Goal: Navigation & Orientation: Find specific page/section

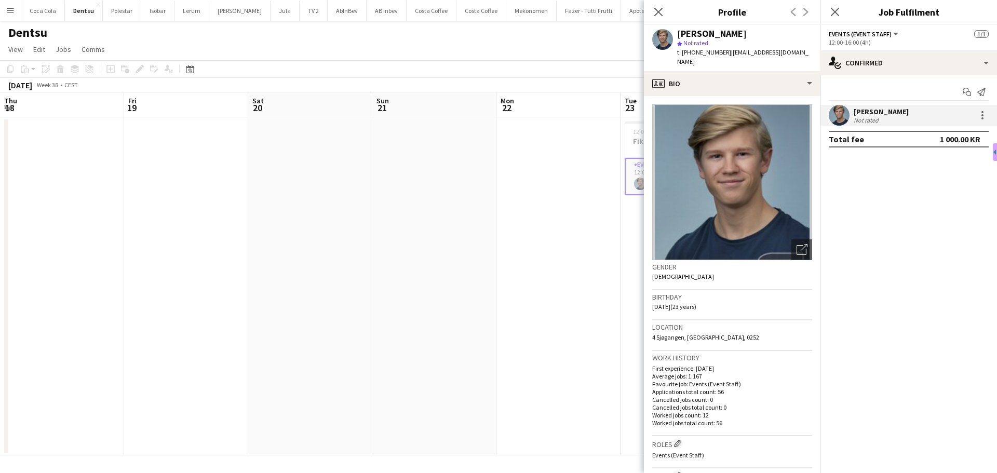
scroll to position [0, 215]
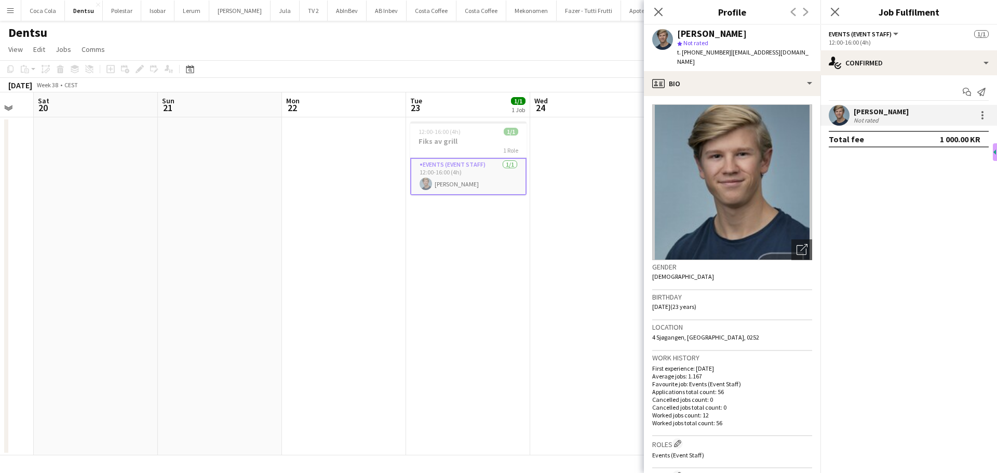
click at [485, 247] on app-date-cell "12:00-16:00 (4h) 1/1 Fiks av grill 1 Role Events (Event Staff) [DATE] 12:00-16:…" at bounding box center [468, 286] width 124 height 338
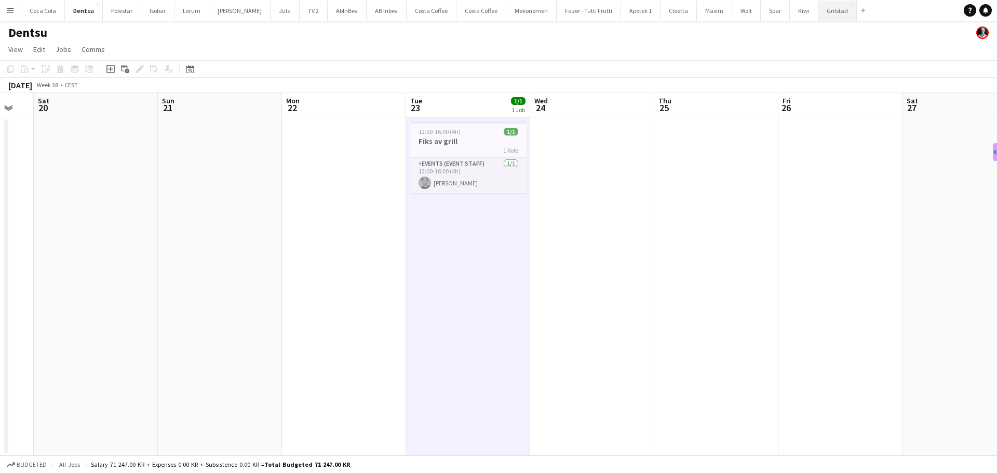
click at [821, 15] on button "Grilstad Close" at bounding box center [838, 11] width 38 height 20
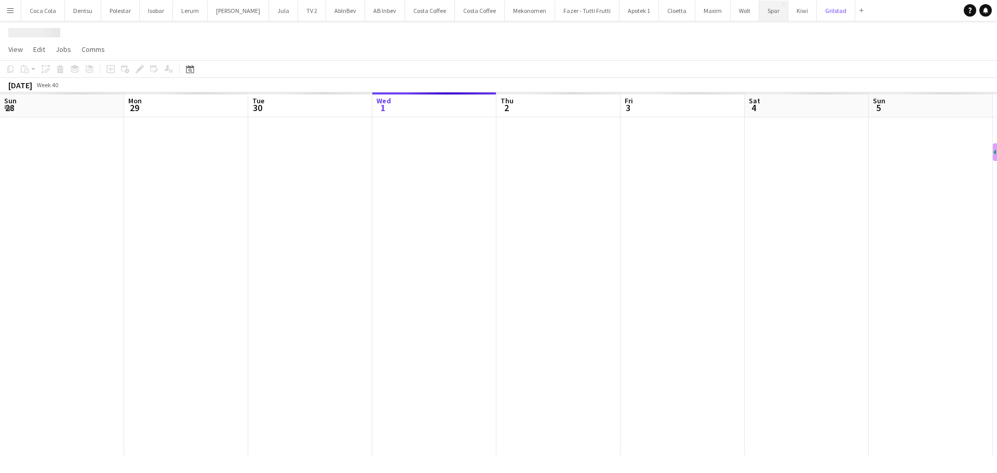
scroll to position [0, 248]
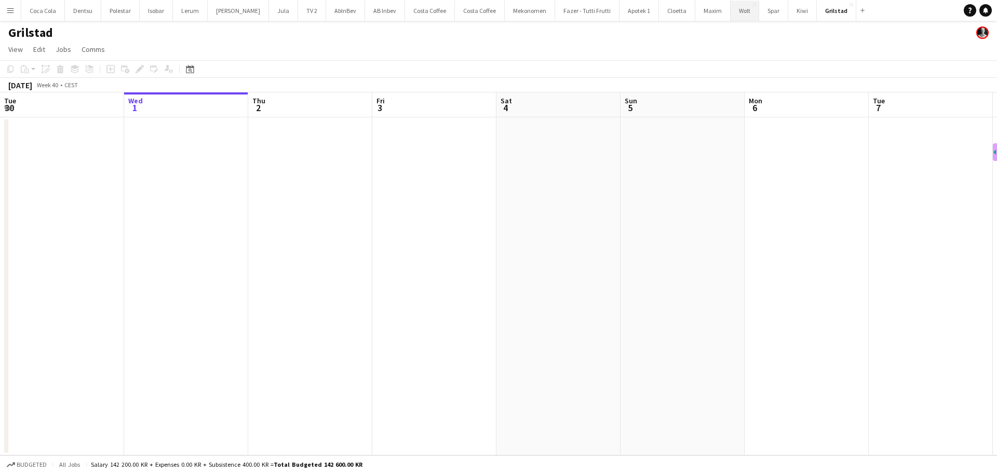
click at [731, 14] on button "Wolt Close" at bounding box center [745, 11] width 29 height 20
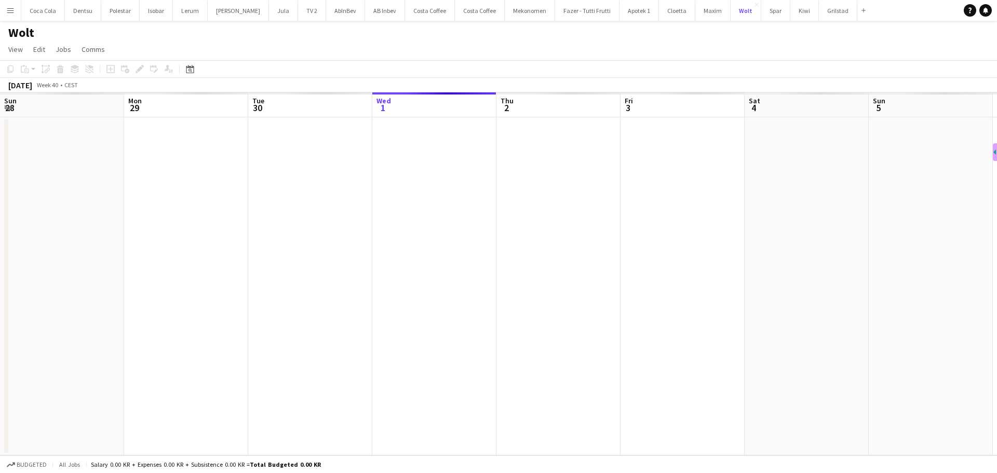
scroll to position [0, 248]
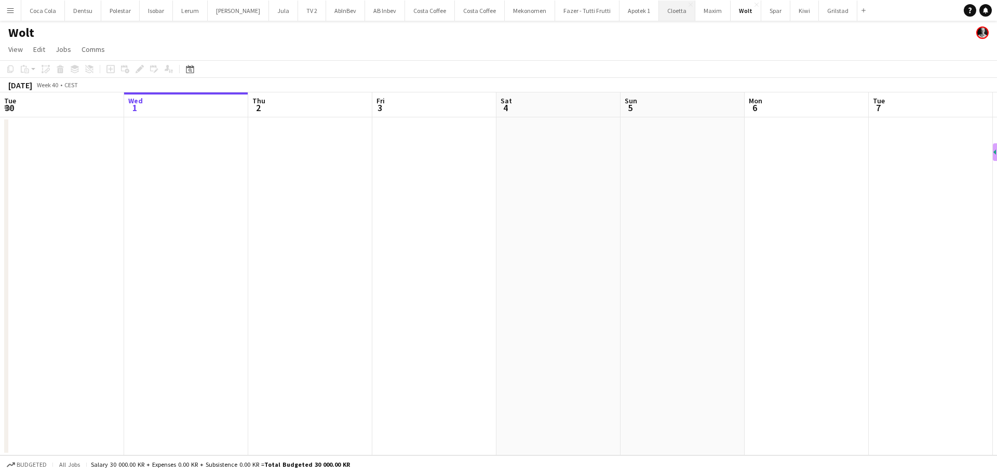
click at [660, 12] on button "Cloetta Close" at bounding box center [677, 11] width 36 height 20
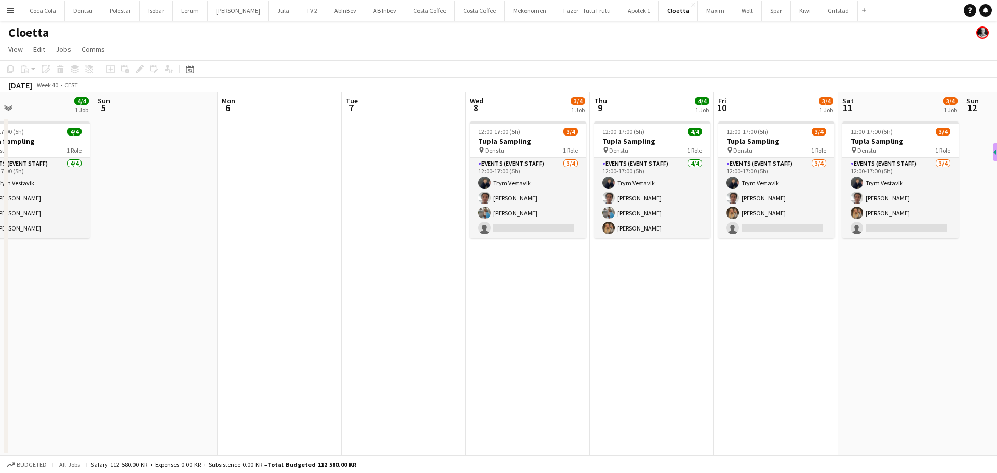
drag, startPoint x: 669, startPoint y: 249, endPoint x: 155, endPoint y: 244, distance: 513.8
click at [155, 244] on app-calendar-viewport "Wed 1 Thu 2 4/4 1 Job Fri 3 4/4 1 Job Sat 4 4/4 1 Job Sun 5 Mon 6 Tue 7 Wed 8 3…" at bounding box center [498, 273] width 997 height 363
